Goal: Task Accomplishment & Management: Use online tool/utility

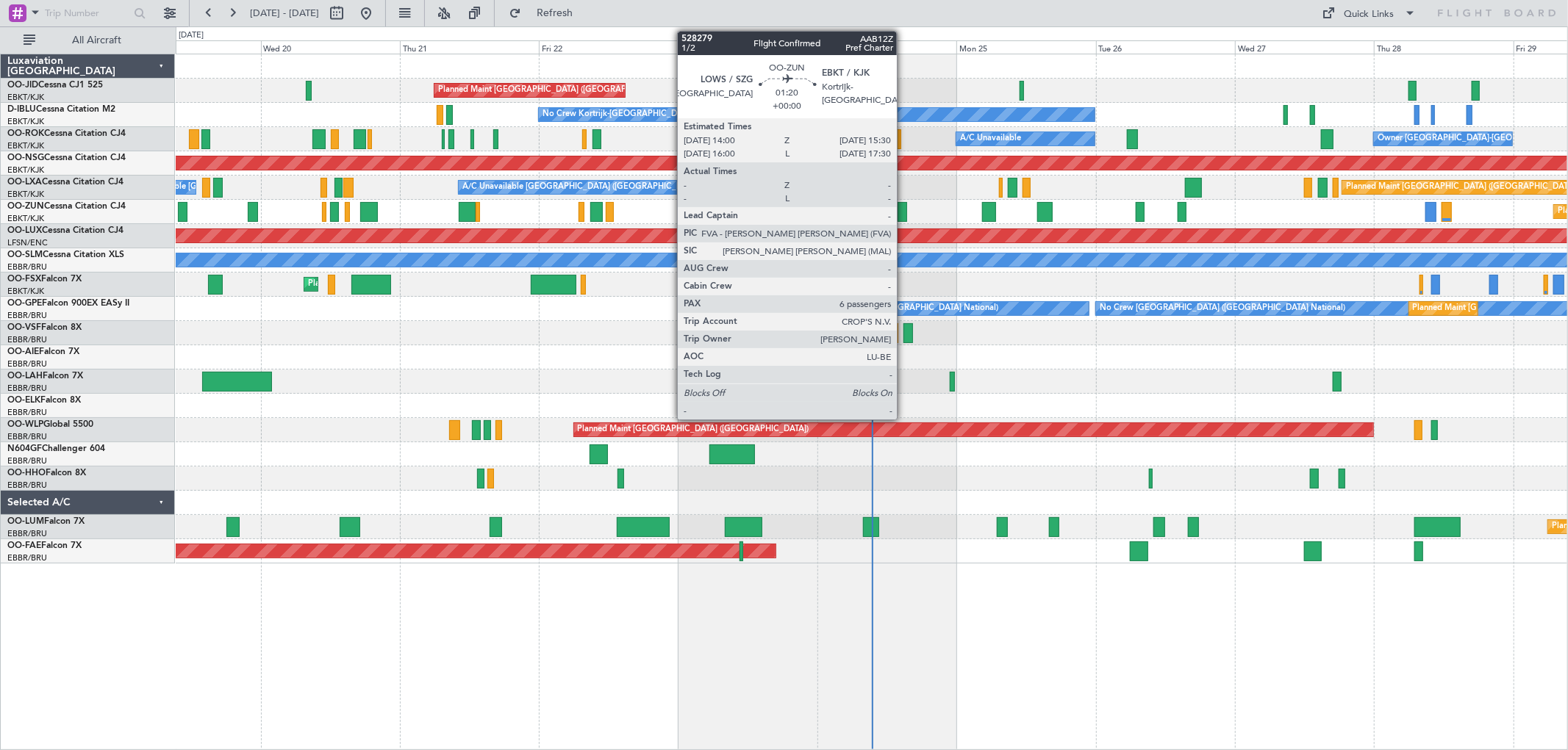
click at [904, 214] on div at bounding box center [902, 212] width 9 height 20
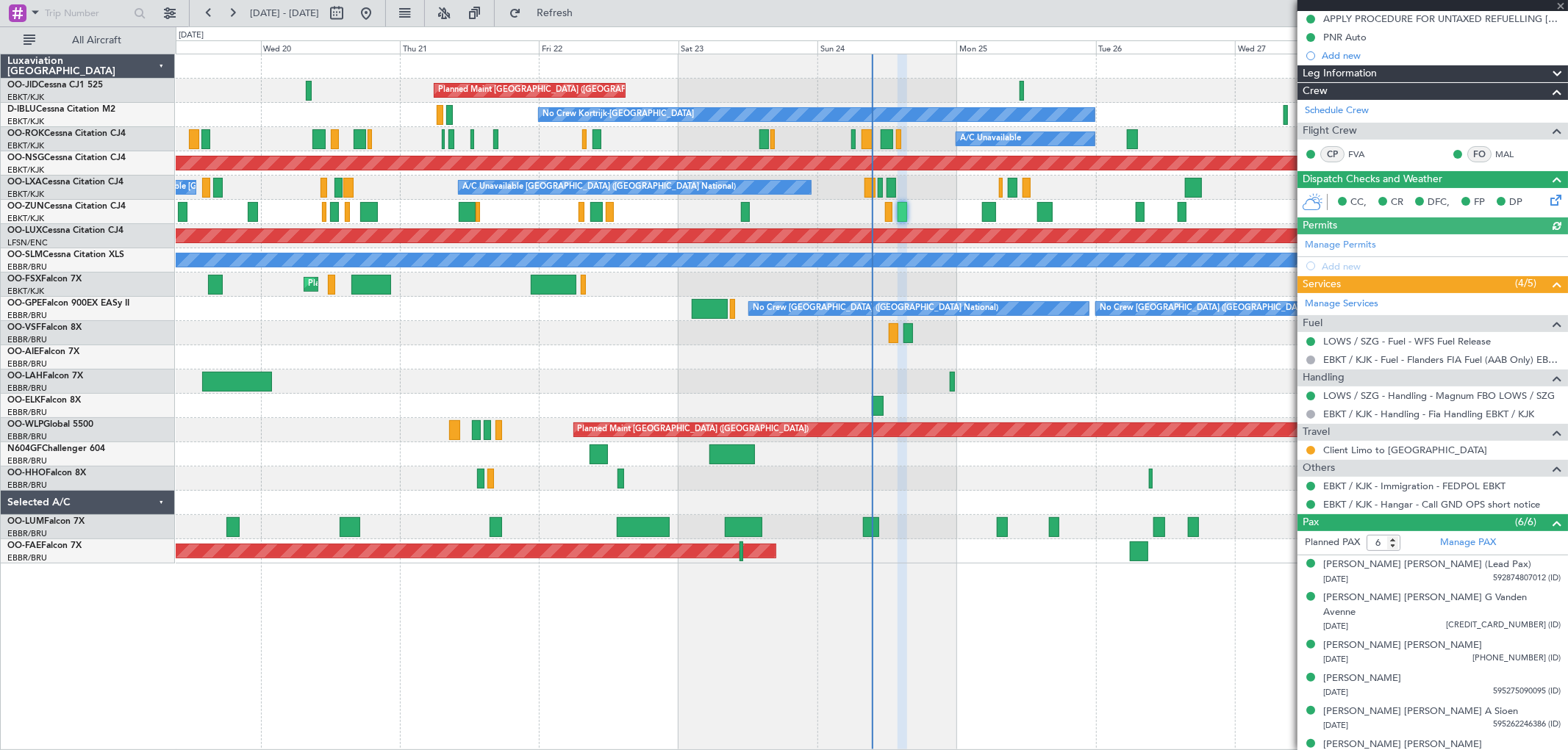
scroll to position [155, 0]
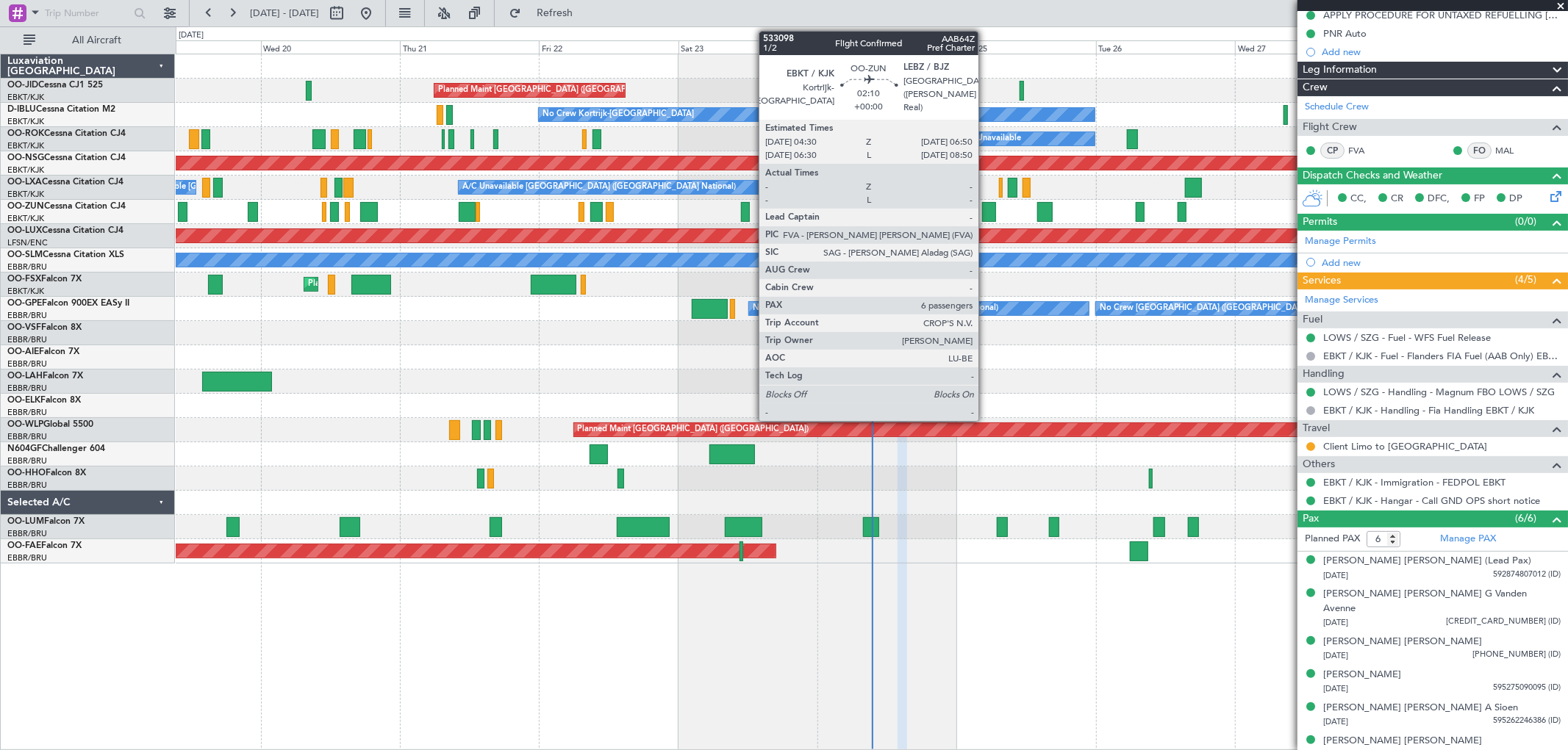
click at [986, 210] on div at bounding box center [989, 212] width 14 height 20
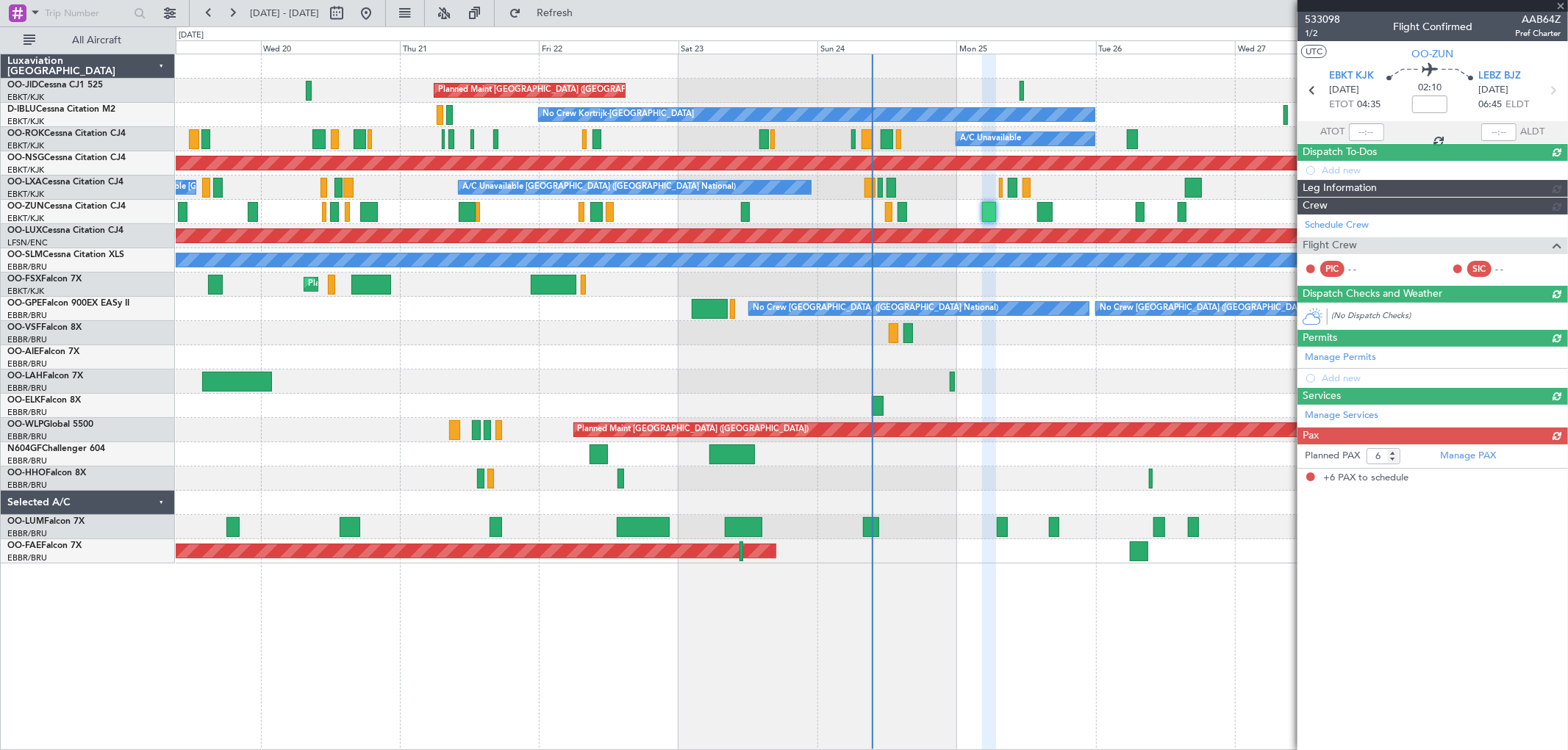
scroll to position [0, 0]
click at [1558, 4] on div at bounding box center [1433, 6] width 271 height 12
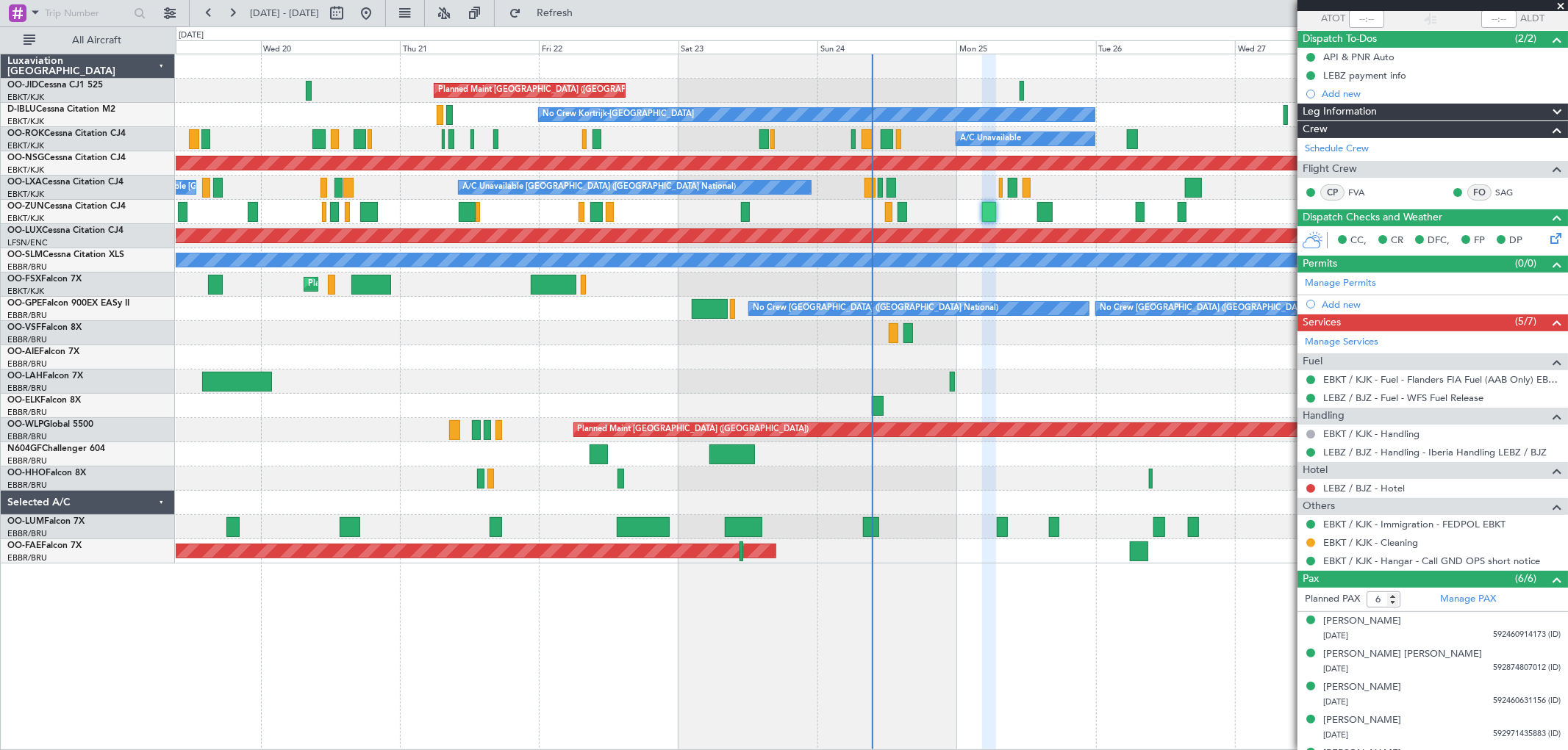
scroll to position [174, 0]
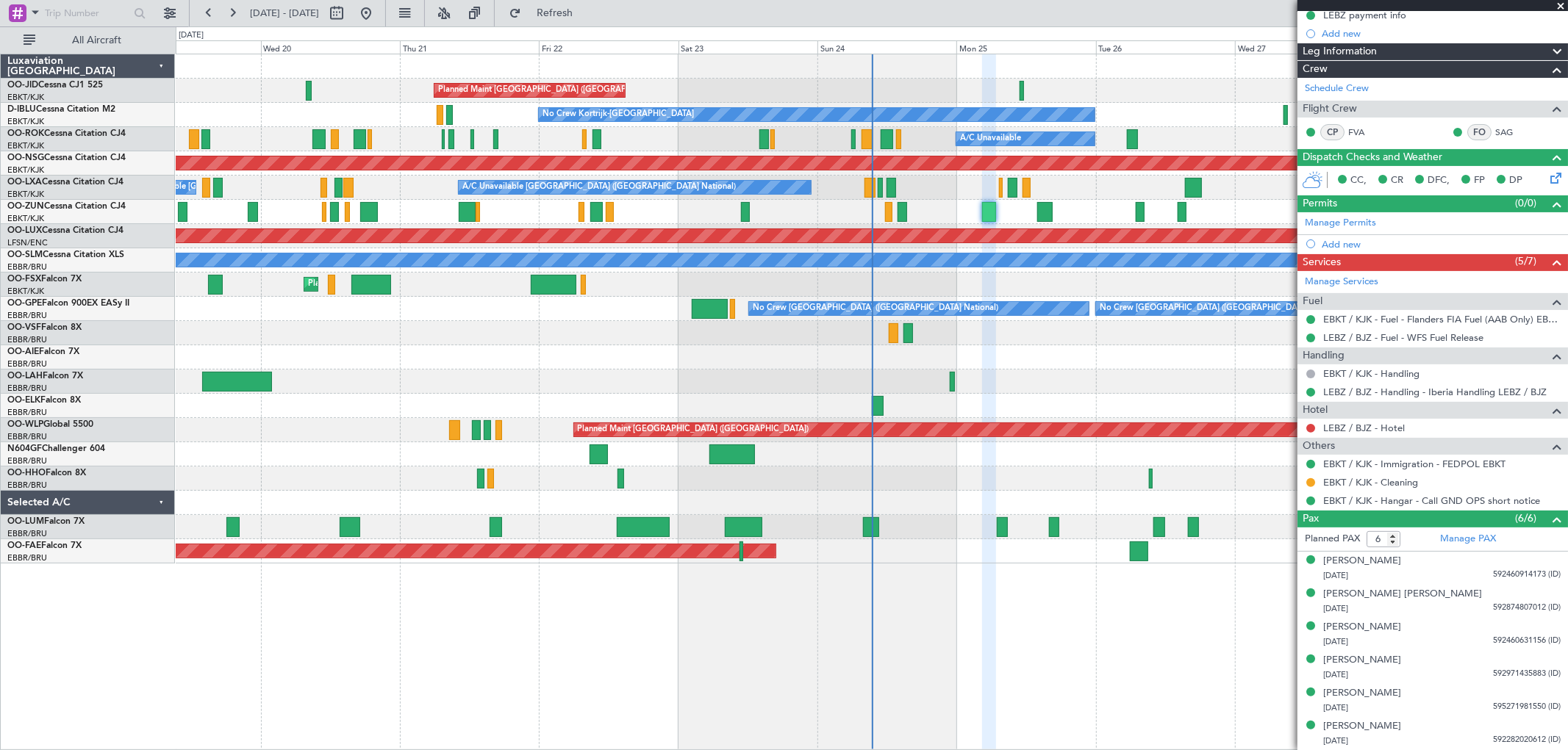
drag, startPoint x: 1564, startPoint y: 3, endPoint x: 1545, endPoint y: 25, distance: 29.1
click at [1563, 3] on span at bounding box center [1560, 6] width 15 height 13
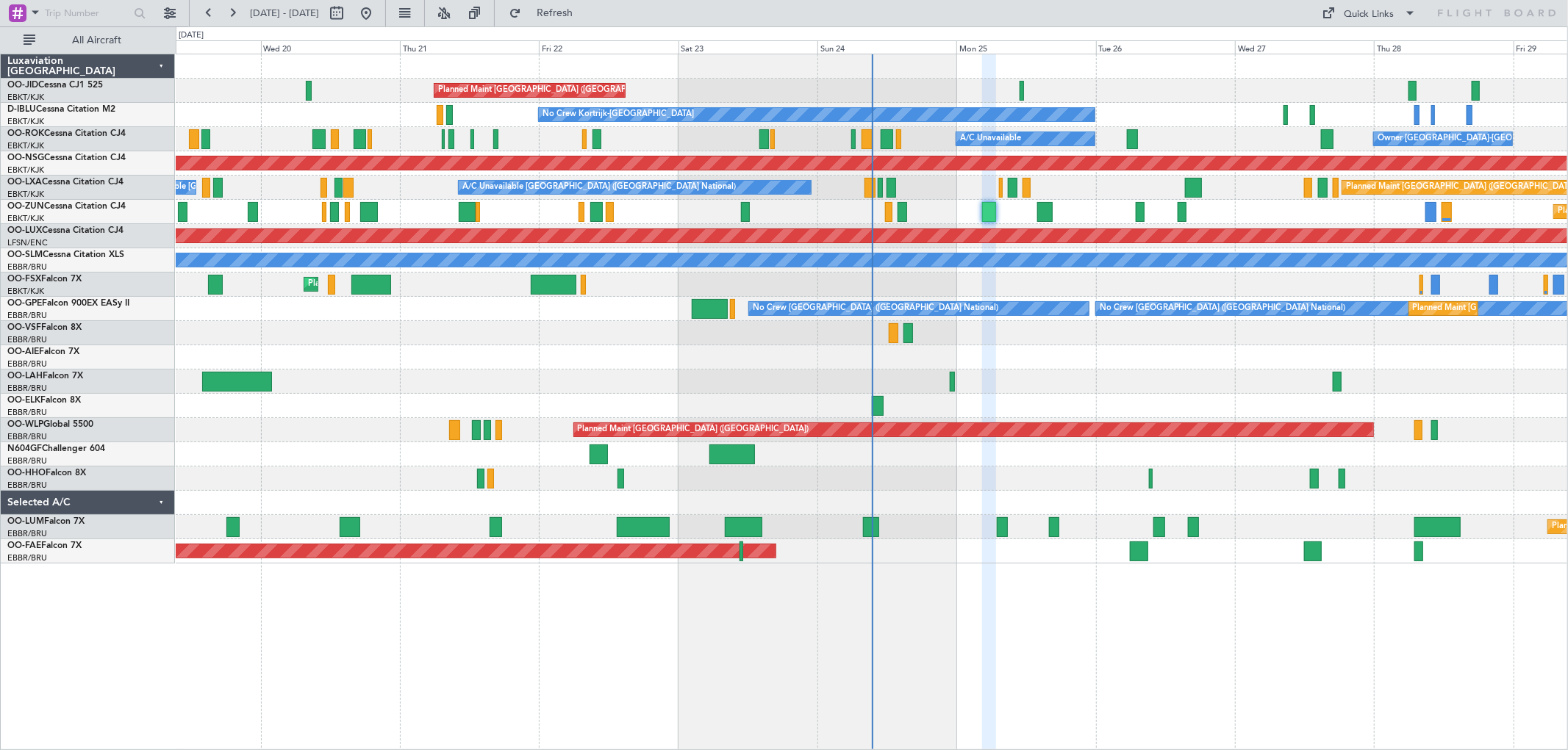
type input "0"
